Goal: Task Accomplishment & Management: Use online tool/utility

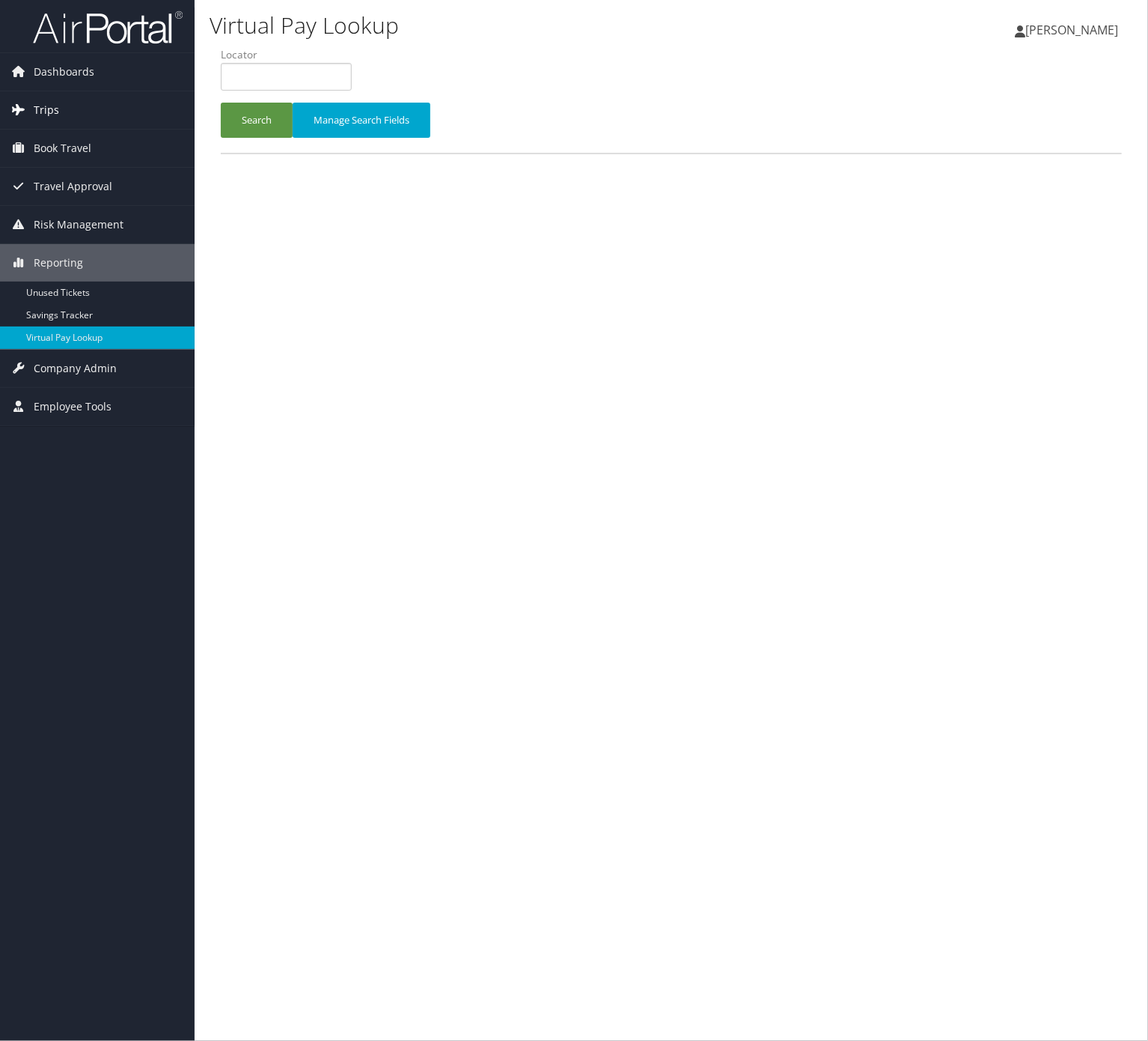
click at [114, 107] on link "Trips" at bounding box center [97, 110] width 195 height 37
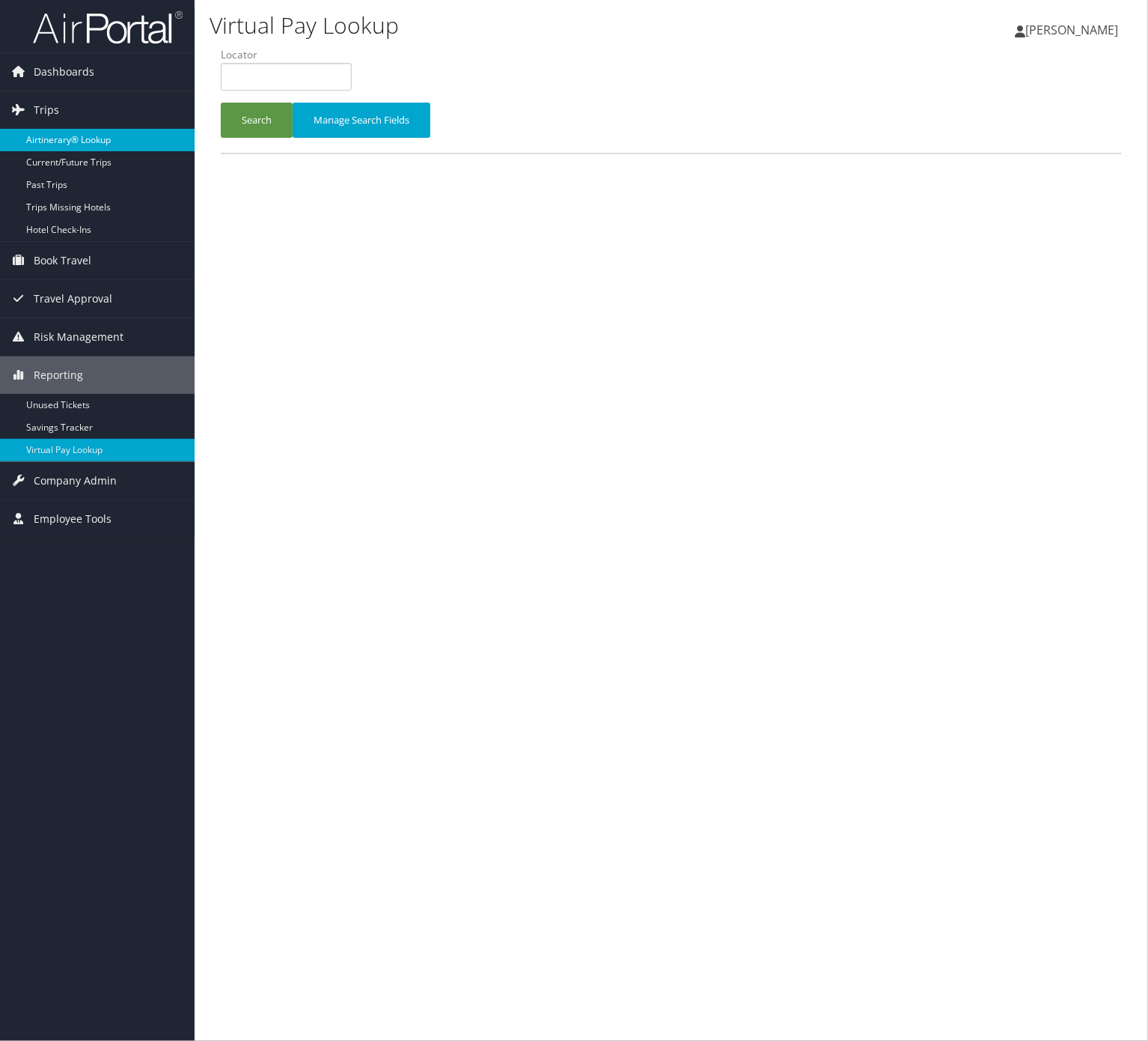
click at [124, 136] on link "Airtinerary® Lookup" at bounding box center [97, 140] width 195 height 22
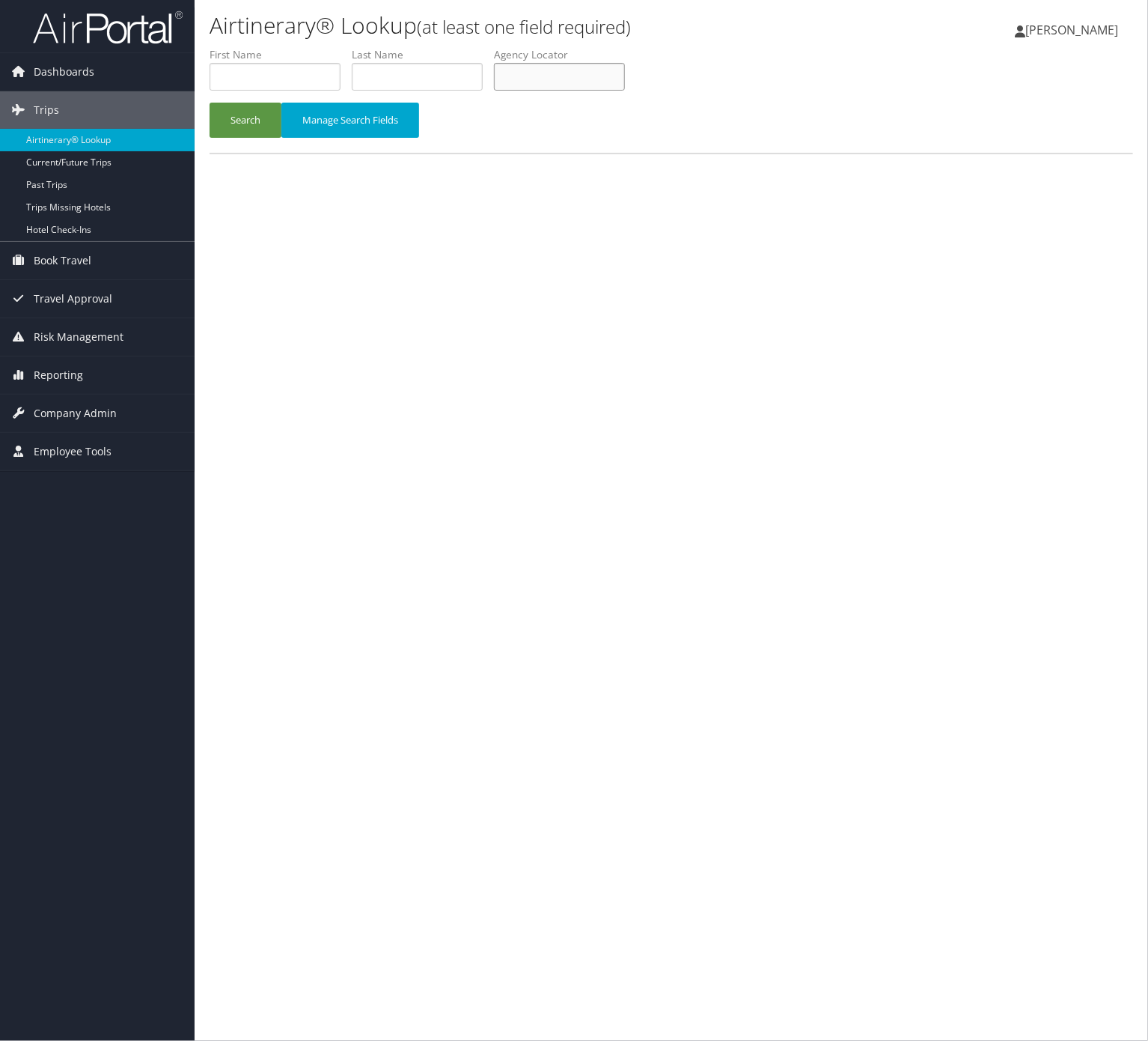
click at [558, 64] on input "text" at bounding box center [560, 76] width 131 height 28
paste input "KHTFJC"
click at [250, 109] on button "Search" at bounding box center [245, 120] width 72 height 35
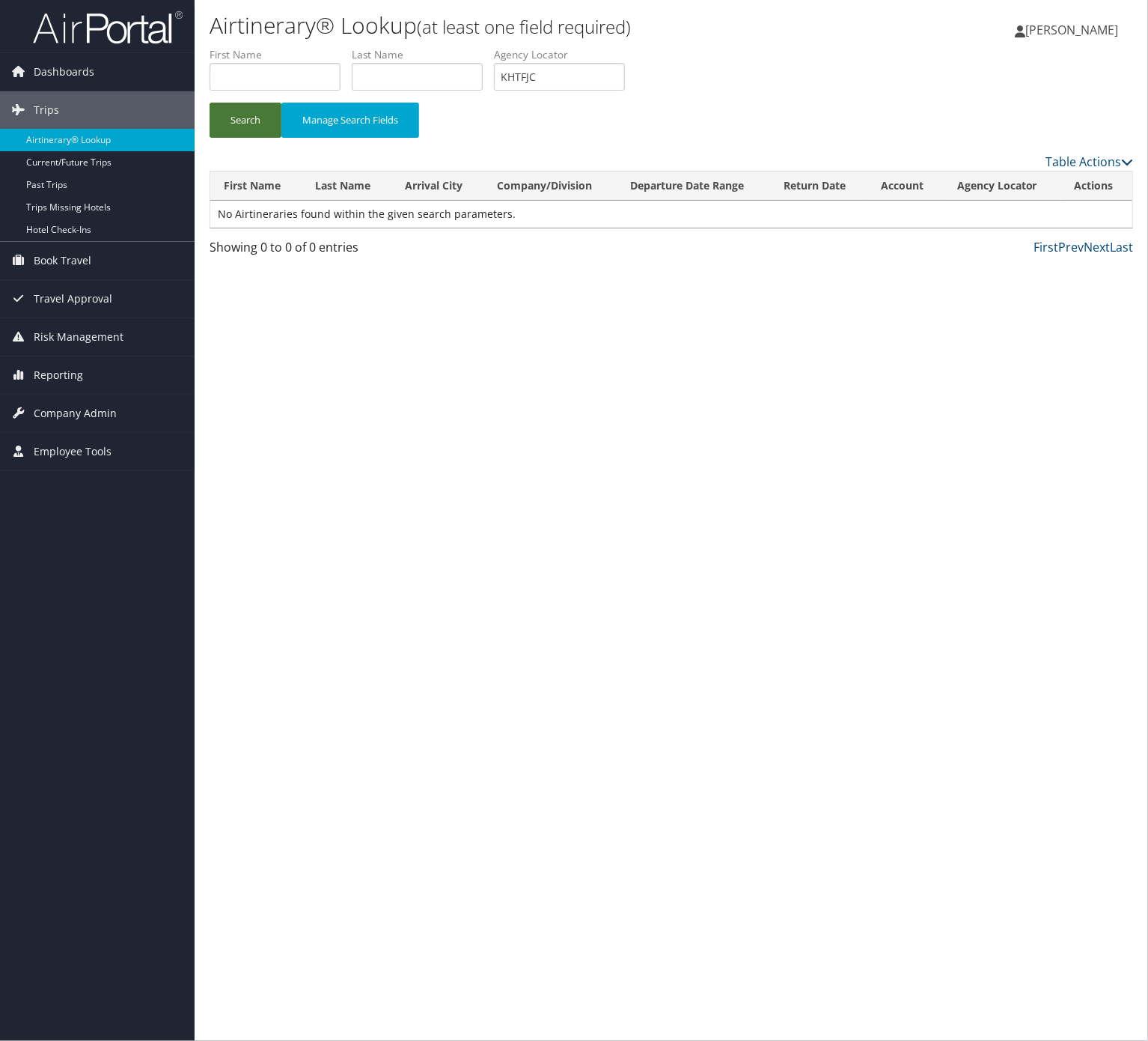
click at [249, 120] on button "Search" at bounding box center [245, 120] width 72 height 35
click at [547, 74] on input "KHTFJC" at bounding box center [560, 76] width 131 height 28
paste input "SSGARP"
click at [547, 74] on input "KHTFJC" at bounding box center [560, 76] width 131 height 28
click at [210, 103] on button "Search" at bounding box center [245, 120] width 72 height 35
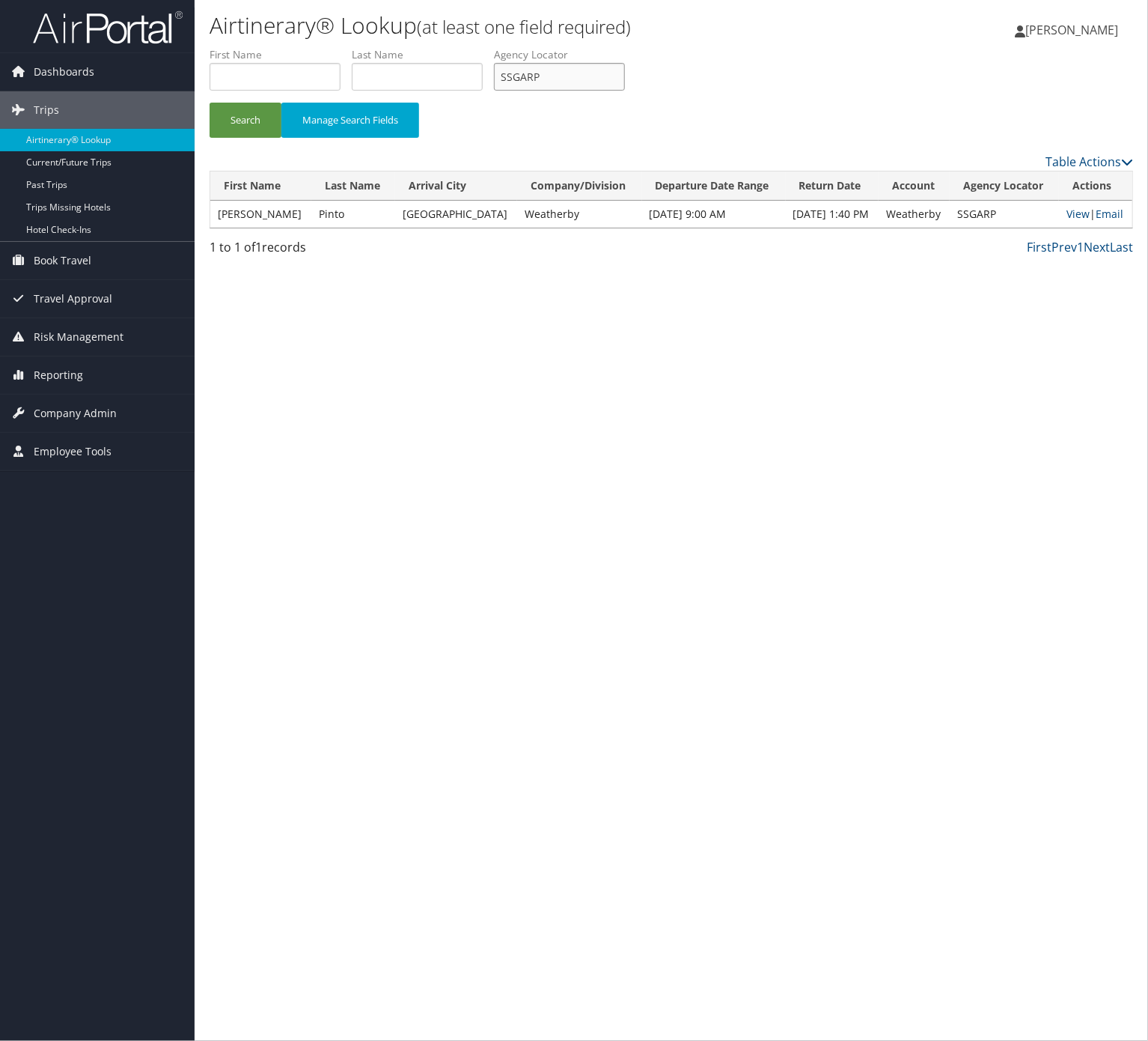
click at [591, 76] on input "SSGARP" at bounding box center [560, 76] width 131 height 28
paste input "749692"
click at [565, 85] on input "749692" at bounding box center [560, 76] width 131 height 28
paste input "SSGARP"
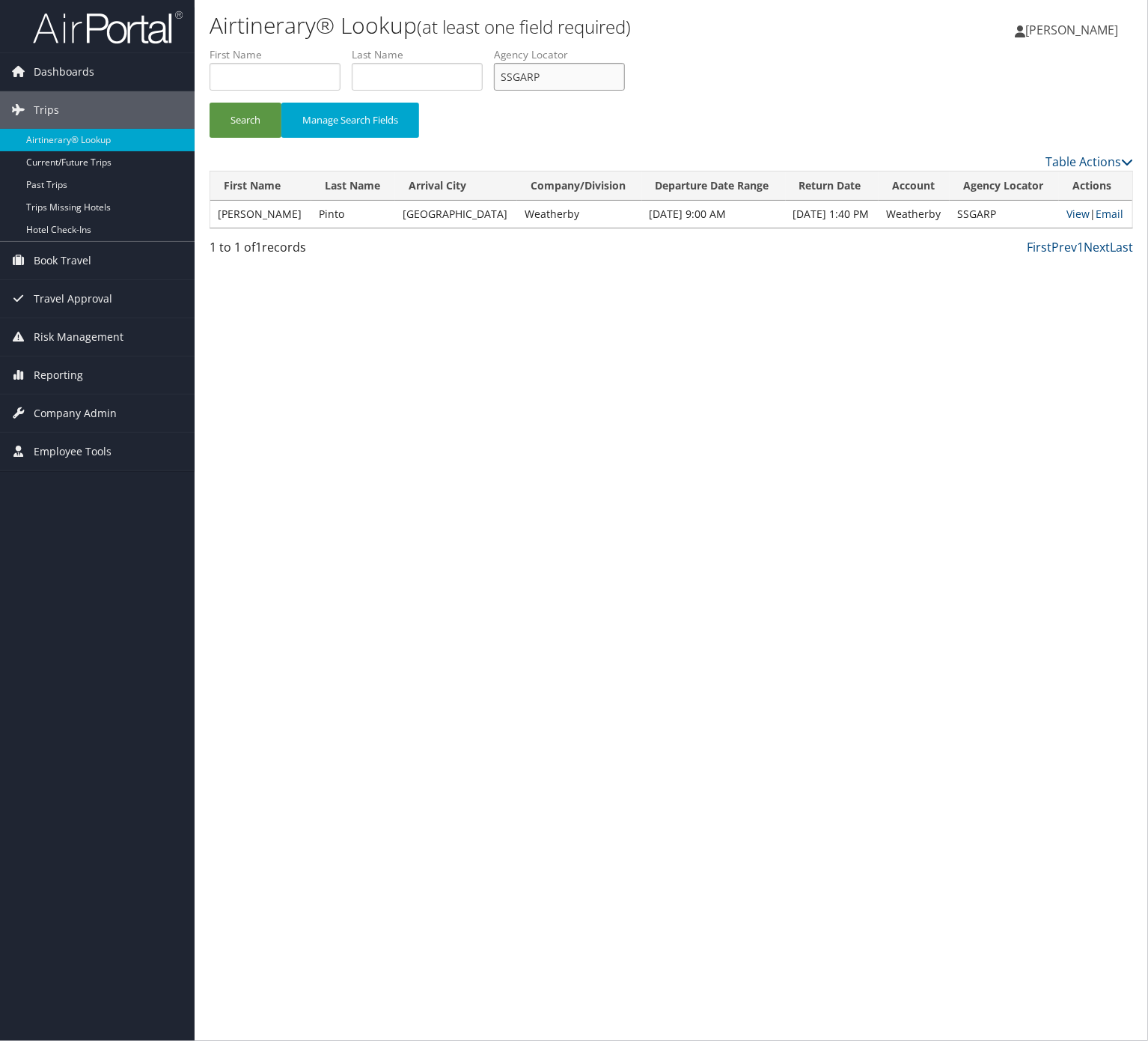
click at [565, 85] on input "SSGARP" at bounding box center [560, 76] width 131 height 28
type input "SSGARP"
click at [210, 103] on button "Search" at bounding box center [245, 120] width 72 height 35
click at [1100, 211] on link "Email" at bounding box center [1110, 214] width 28 height 14
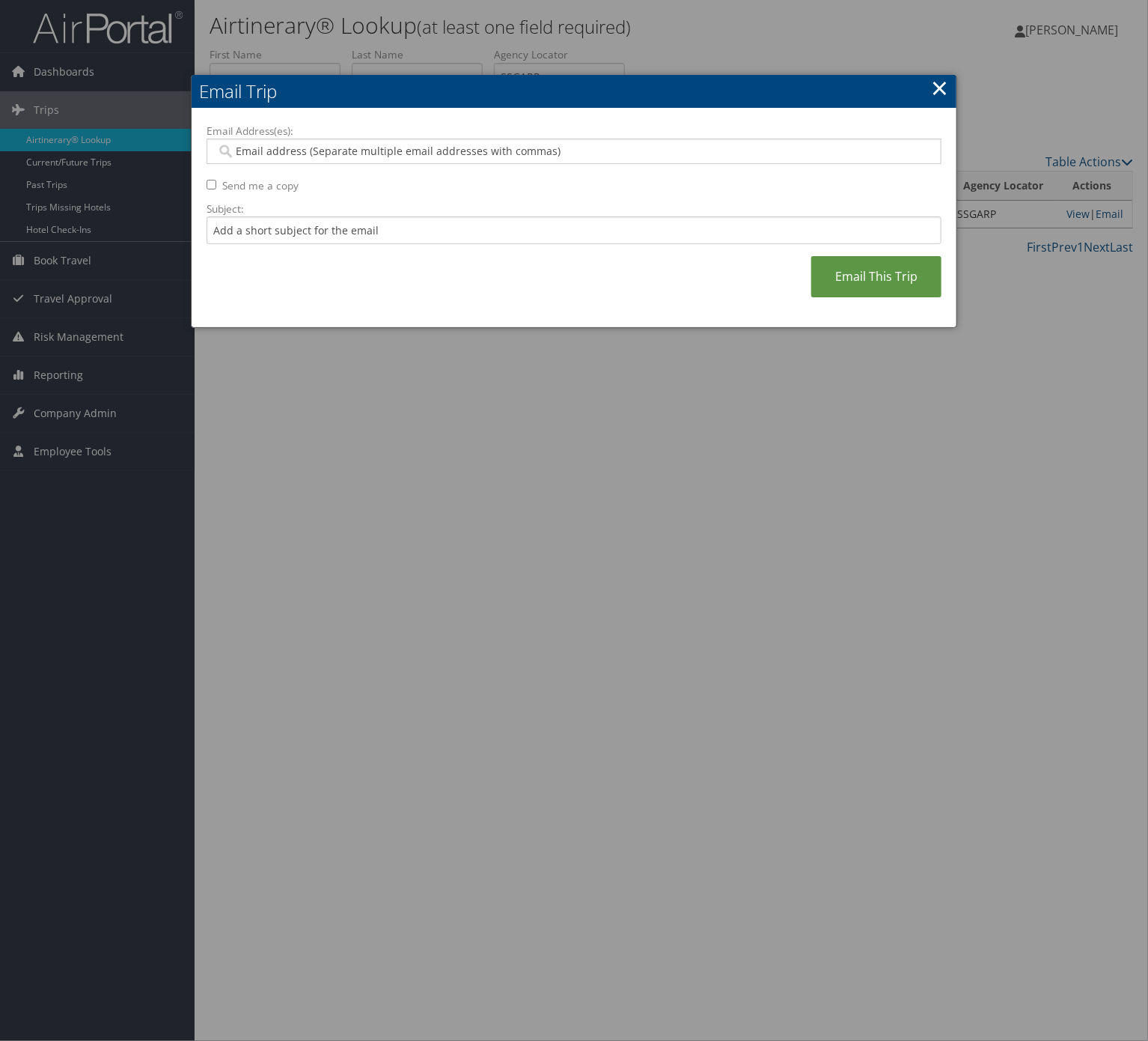
click at [465, 209] on label "Subject:" at bounding box center [574, 209] width 735 height 15
click at [465, 216] on input "Subject:" at bounding box center [574, 230] width 735 height 28
click at [465, 226] on input "Subject:" at bounding box center [574, 230] width 735 height 28
click at [434, 225] on input "Itinerary Change. Please see notes in TR-733167" at bounding box center [574, 230] width 735 height 28
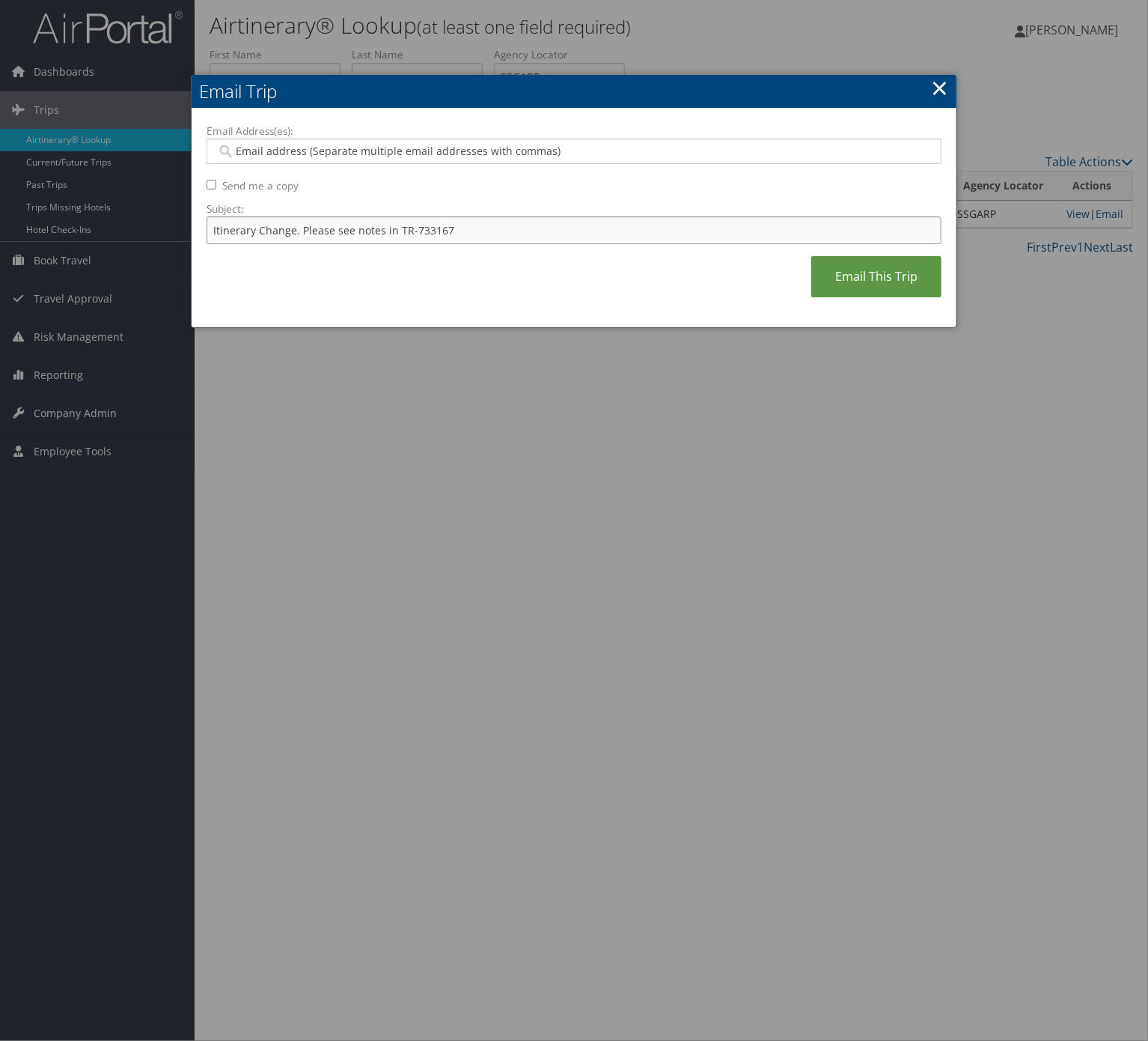
paste input "49692"
type input "Itinerary Change. Please see notes in TR-749692"
click at [378, 158] on input "Email Address(es):" at bounding box center [573, 151] width 712 height 15
type input "shann"
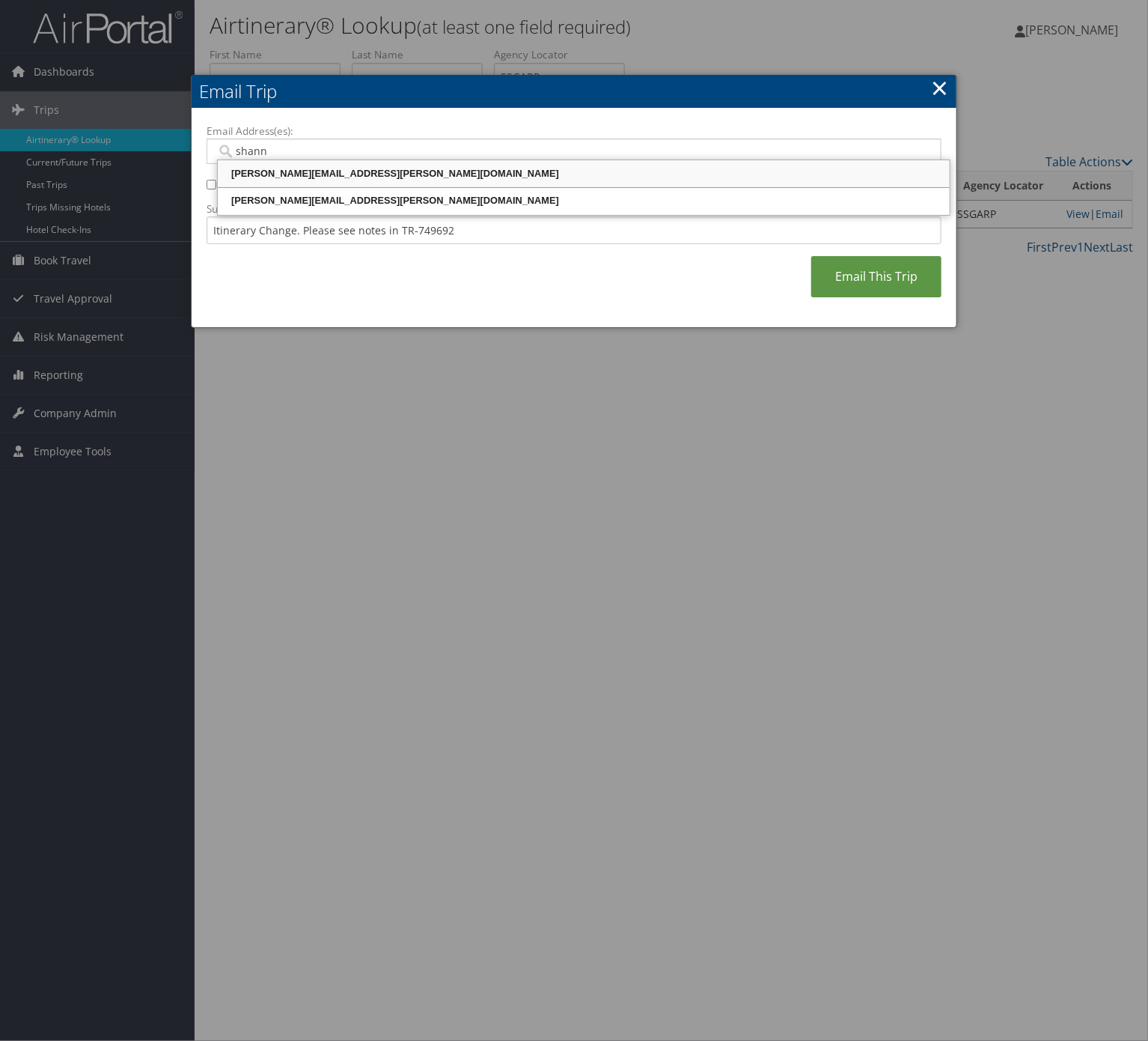
click at [431, 171] on div "[PERSON_NAME][EMAIL_ADDRESS][PERSON_NAME][DOMAIN_NAME]" at bounding box center [584, 174] width 727 height 15
type input "[PERSON_NAME][EMAIL_ADDRESS][PERSON_NAME][DOMAIN_NAME]"
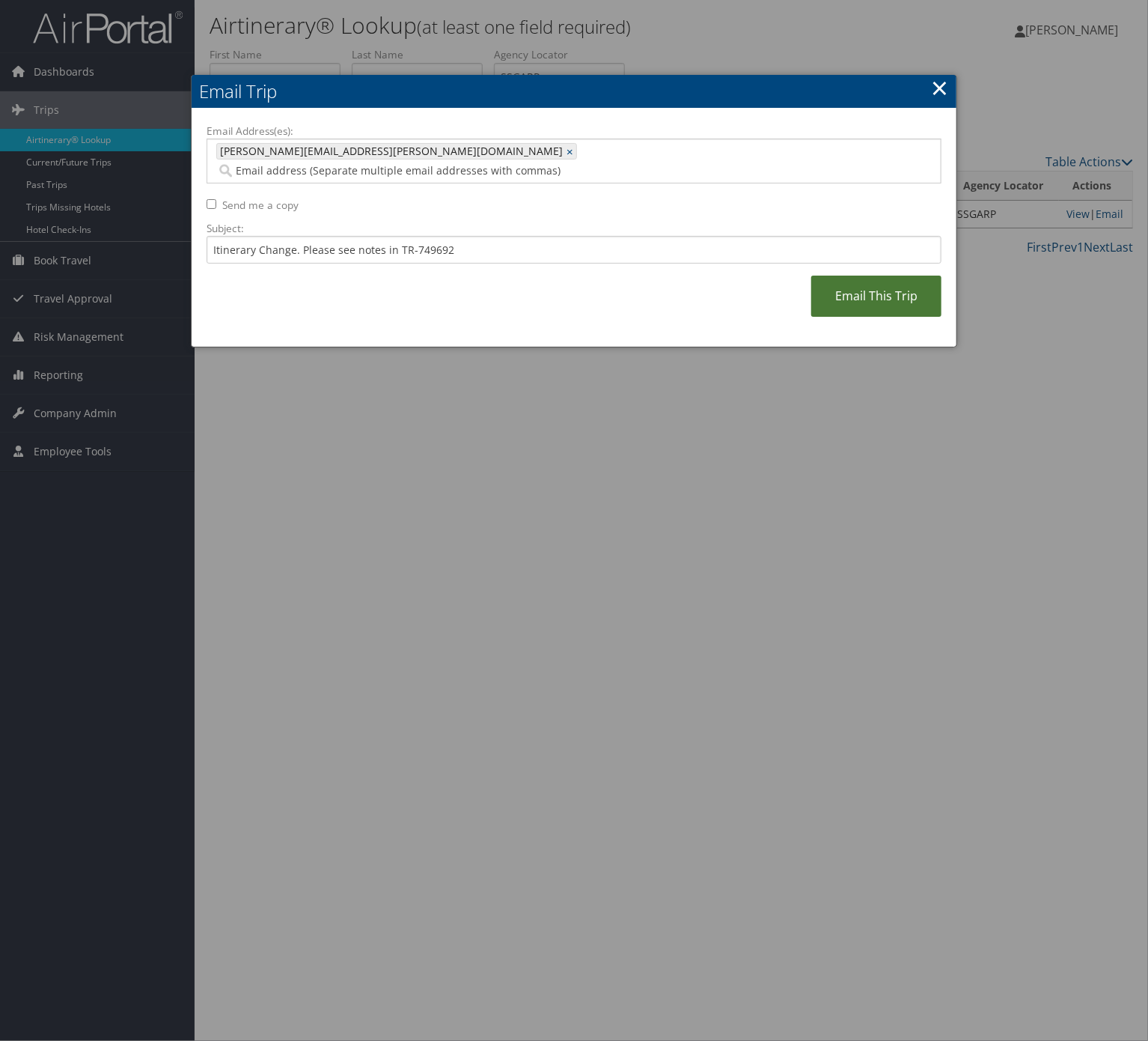
click at [920, 277] on link "Email This Trip" at bounding box center [877, 296] width 131 height 41
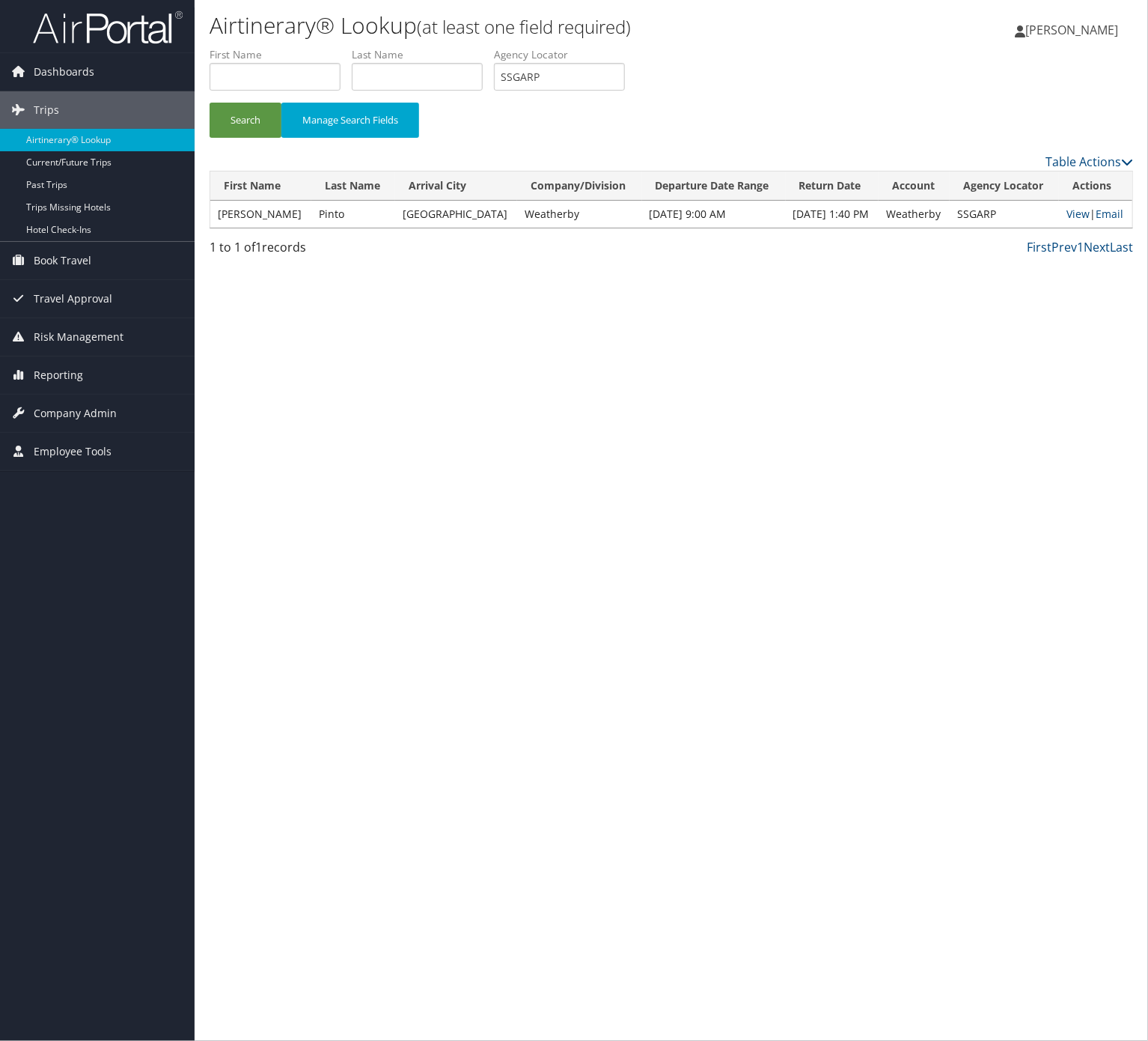
click at [589, 59] on label "Agency Locator" at bounding box center [565, 55] width 143 height 15
click at [589, 67] on input "SSGARP" at bounding box center [560, 76] width 131 height 28
paste input "NMVJTZ"
click at [589, 67] on input "SSGARP" at bounding box center [560, 76] width 131 height 28
click at [210, 103] on button "Search" at bounding box center [245, 120] width 72 height 35
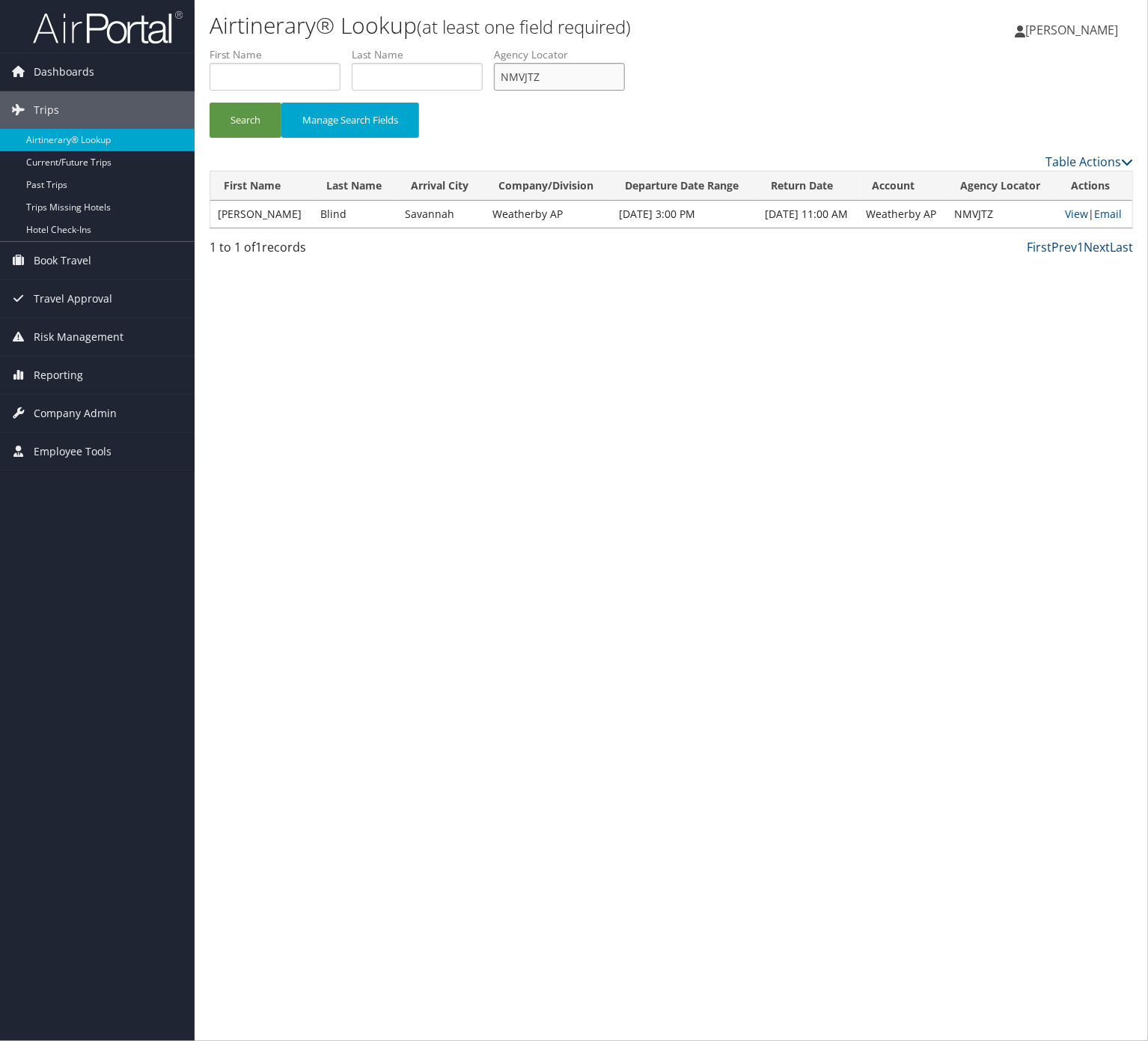
click at [587, 82] on input "NMVJTZ" at bounding box center [560, 76] width 131 height 28
paste input "YOWIHA,"
click at [541, 62] on input "YOWIHA, NMVJTZ" at bounding box center [560, 76] width 131 height 28
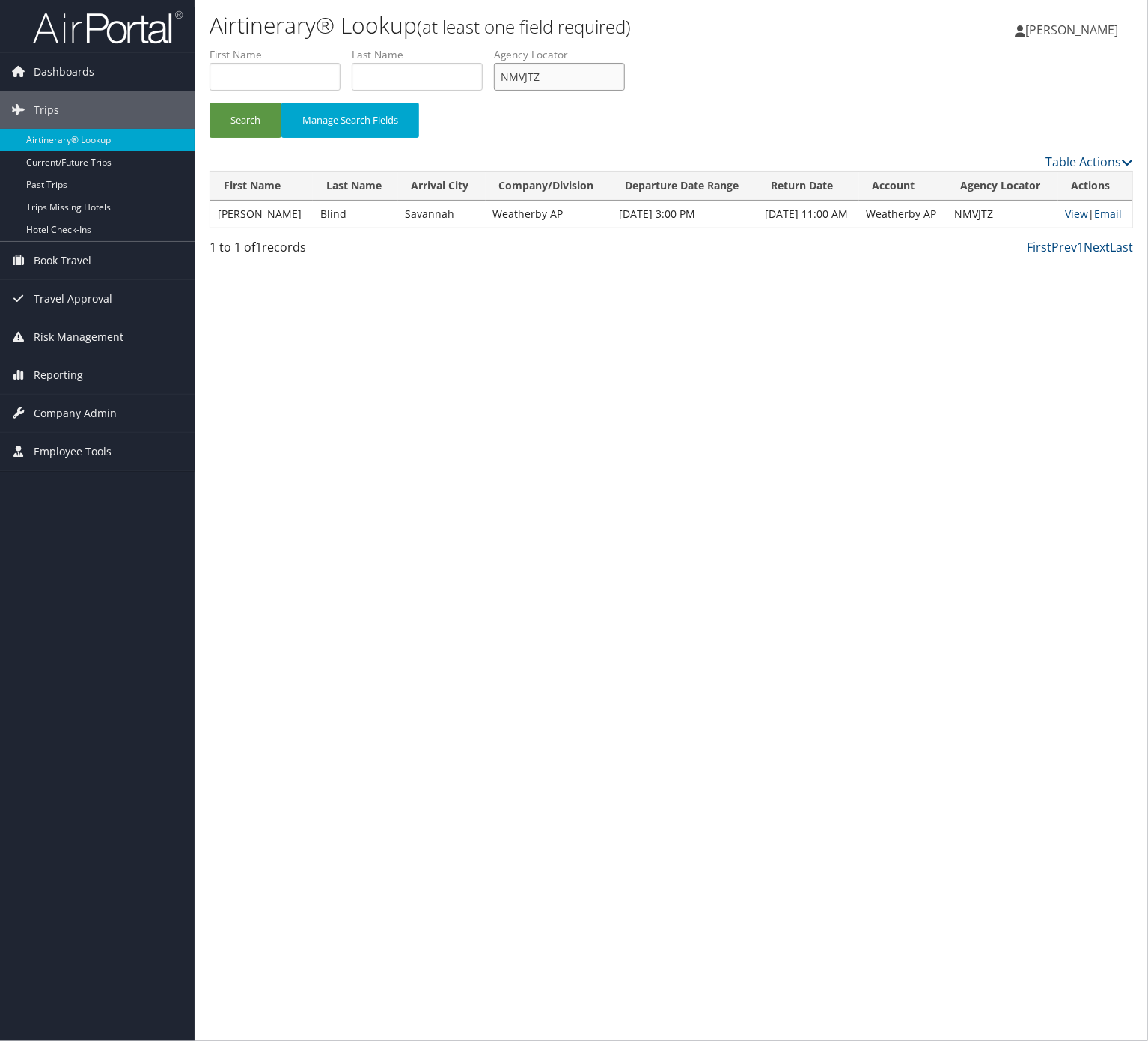
click at [210, 103] on button "Search" at bounding box center [245, 120] width 72 height 35
type input "NMVJTZ"
click at [210, 103] on button "Search" at bounding box center [245, 120] width 72 height 35
click at [1113, 207] on link "Email" at bounding box center [1109, 214] width 28 height 14
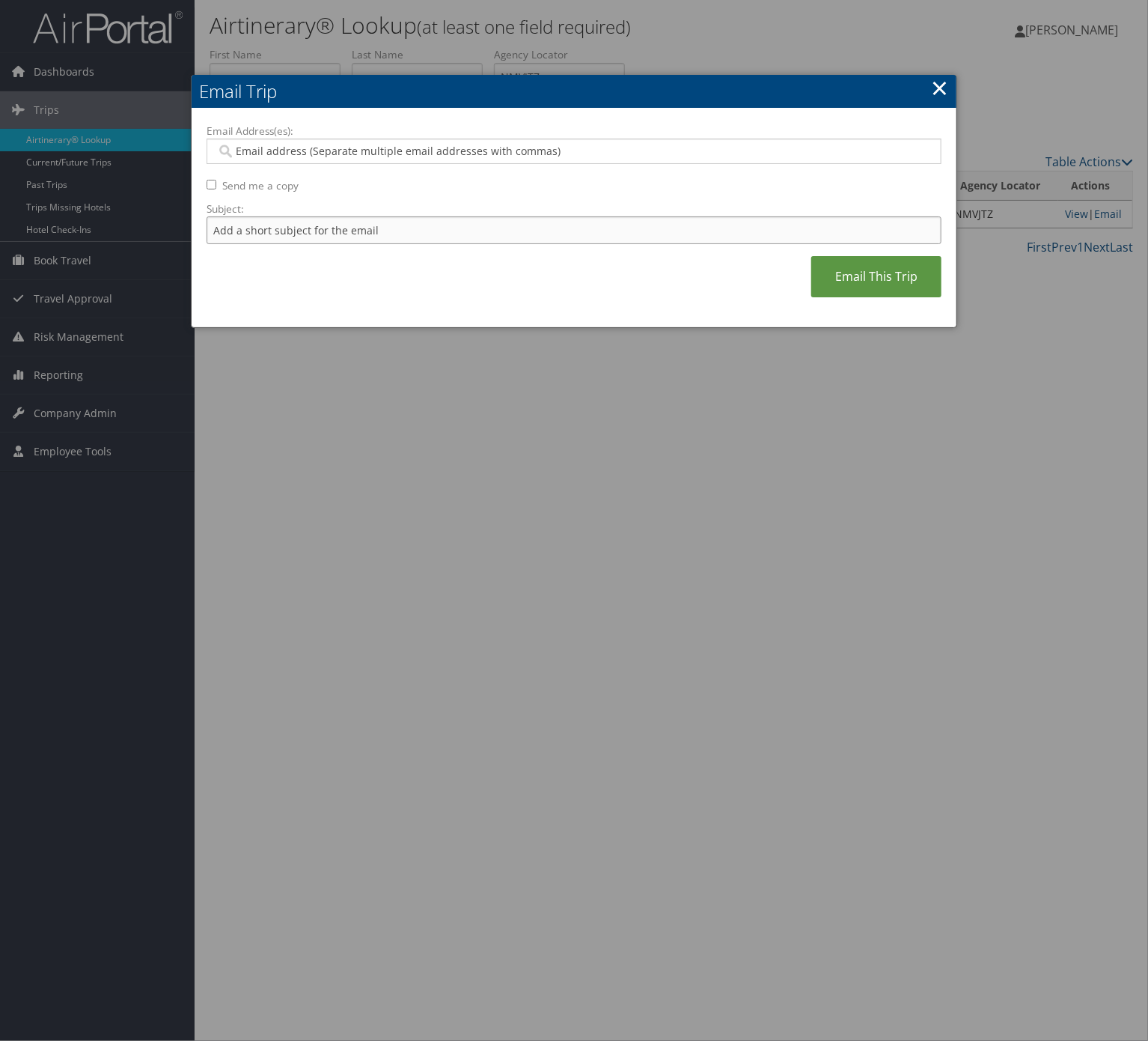
click at [518, 232] on input "Subject:" at bounding box center [574, 230] width 735 height 28
click at [440, 234] on input "Itinerary Change. Please see notes in TR-733167" at bounding box center [574, 230] width 735 height 28
paste input "50621"
type input "Itinerary Change. Please see notes in TR-750621"
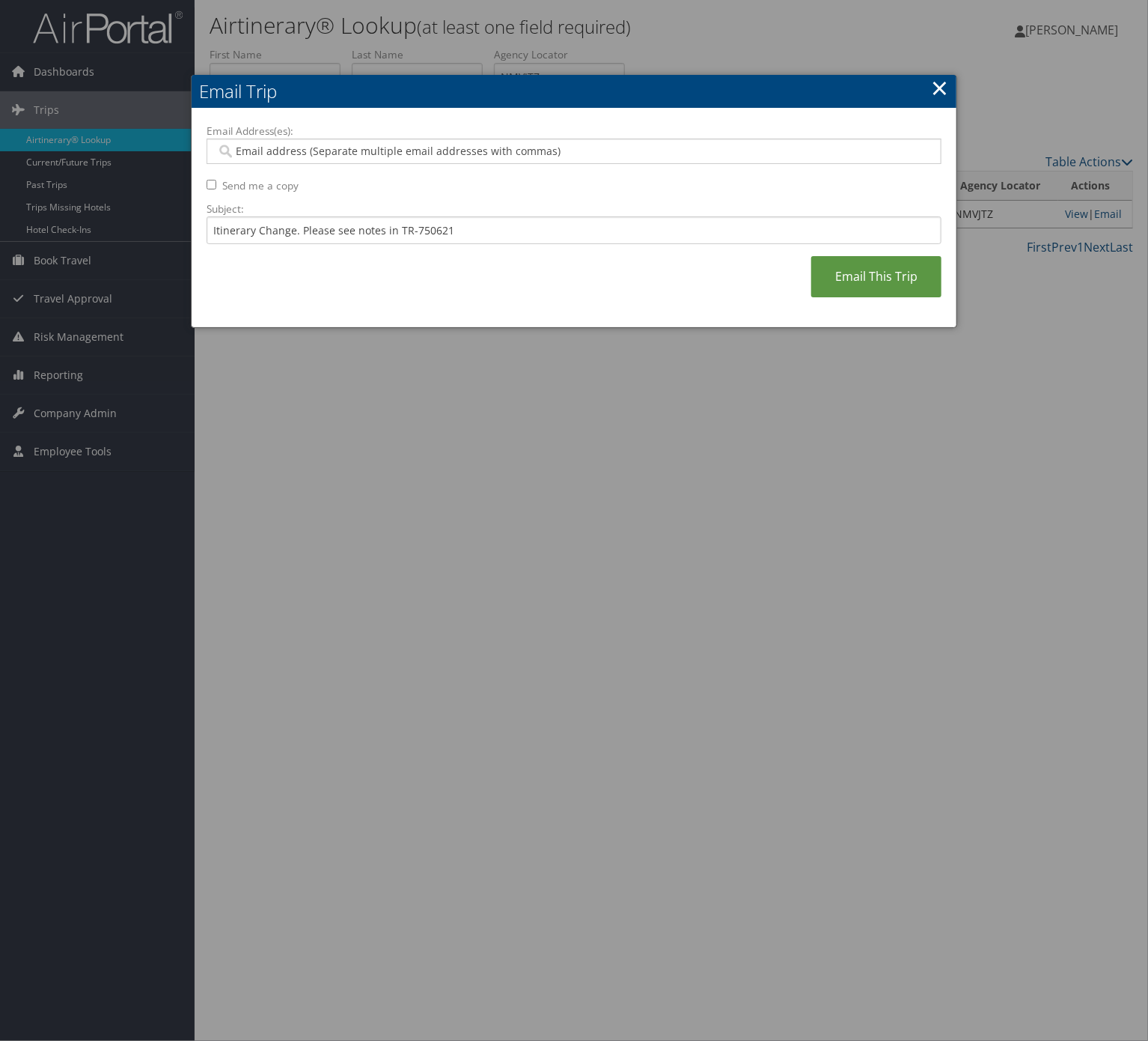
click at [314, 146] on input "Email Address(es):" at bounding box center [573, 151] width 712 height 15
type input "ke"
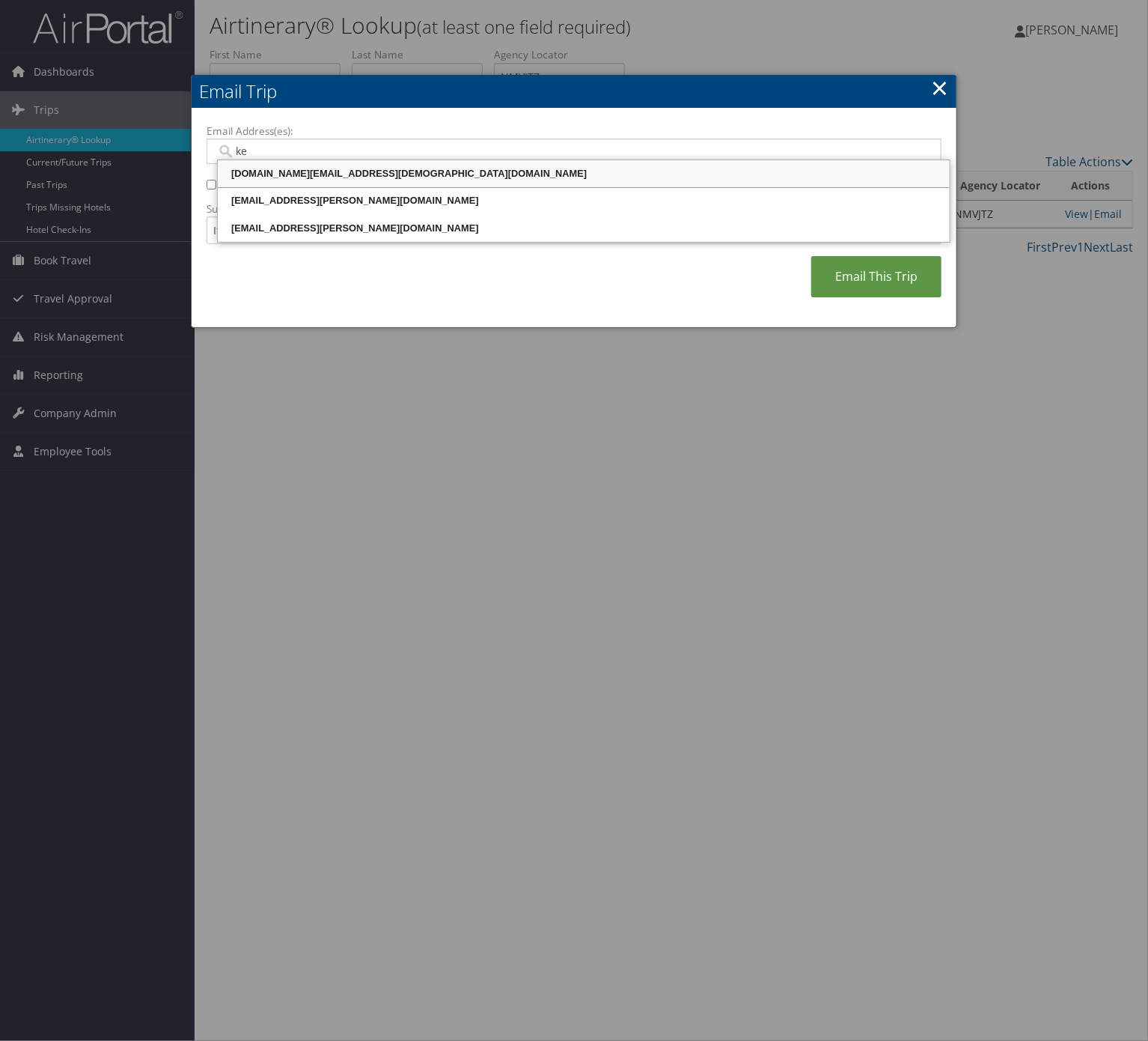
click at [383, 174] on div "[DOMAIN_NAME][EMAIL_ADDRESS][DEMOGRAPHIC_DATA][DOMAIN_NAME]" at bounding box center [584, 174] width 727 height 15
type input "[DOMAIN_NAME][EMAIL_ADDRESS][DEMOGRAPHIC_DATA][DOMAIN_NAME]"
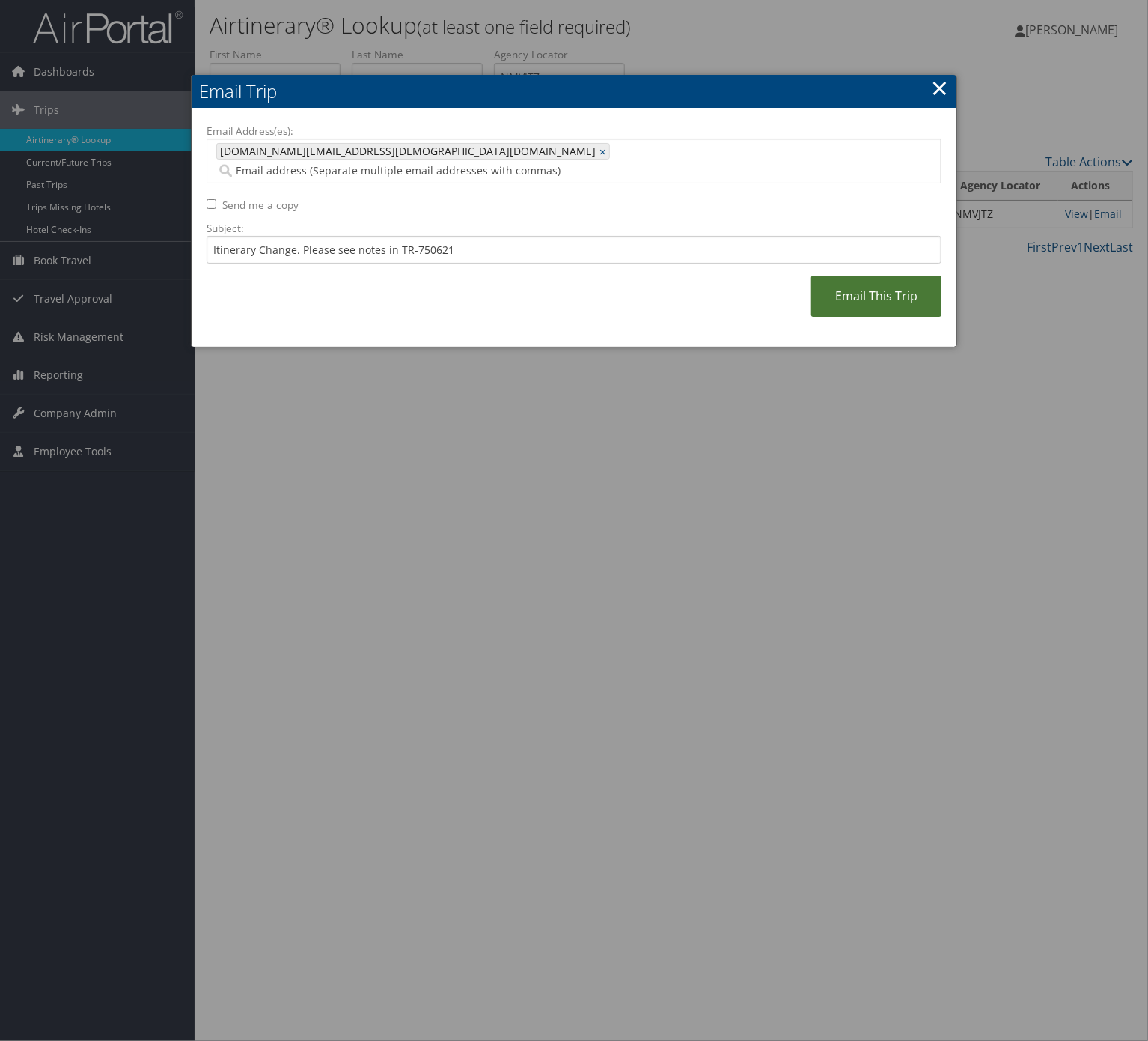
click at [856, 294] on link "Email This Trip" at bounding box center [877, 296] width 131 height 41
